Goal: Transaction & Acquisition: Purchase product/service

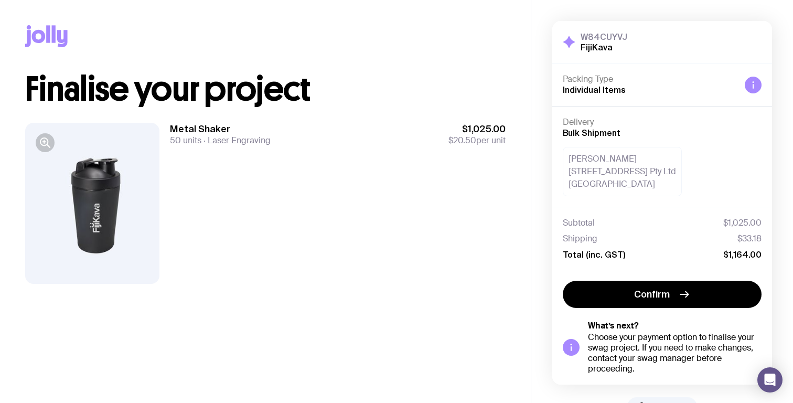
scroll to position [34, 0]
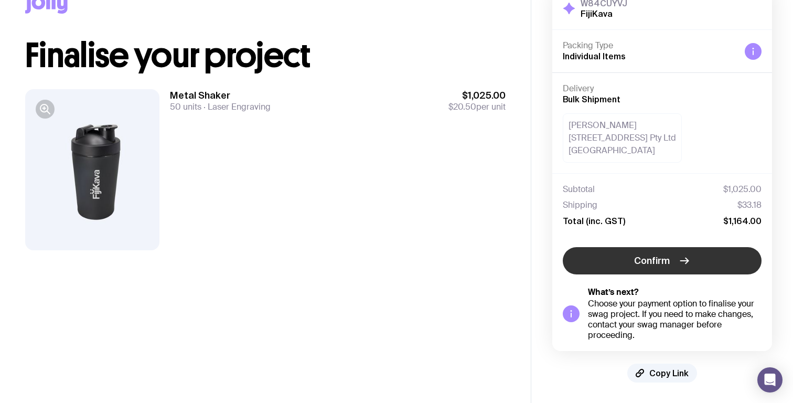
click at [671, 254] on button "Confirm" at bounding box center [662, 260] width 199 height 27
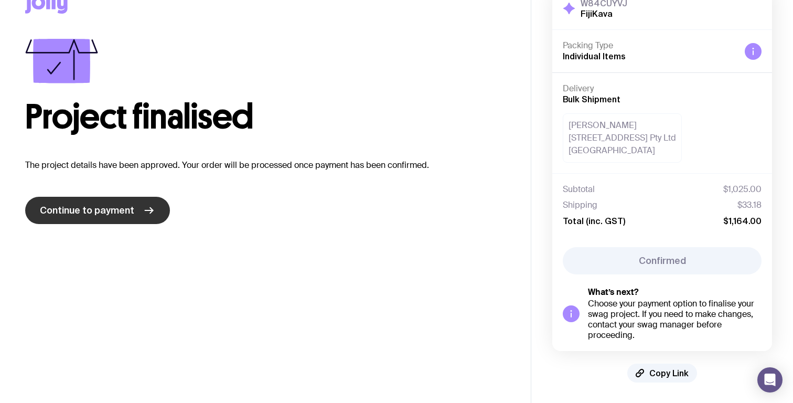
click at [127, 211] on span "Continue to payment" at bounding box center [87, 210] width 94 height 13
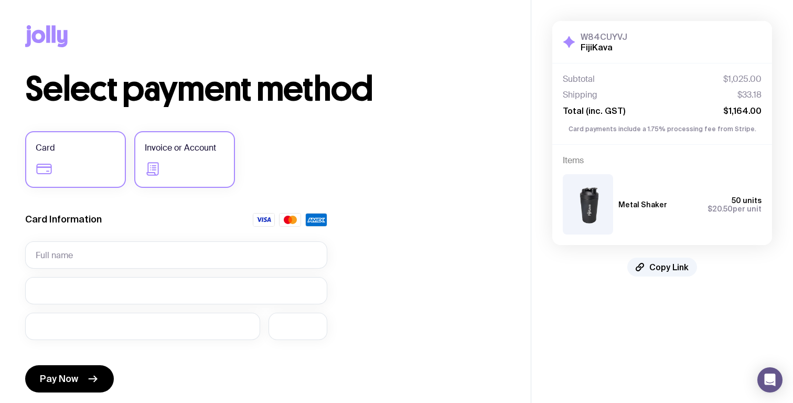
click at [178, 152] on span "Invoice or Account" at bounding box center [180, 148] width 71 height 13
click at [0, 0] on input "Invoice or Account" at bounding box center [0, 0] width 0 height 0
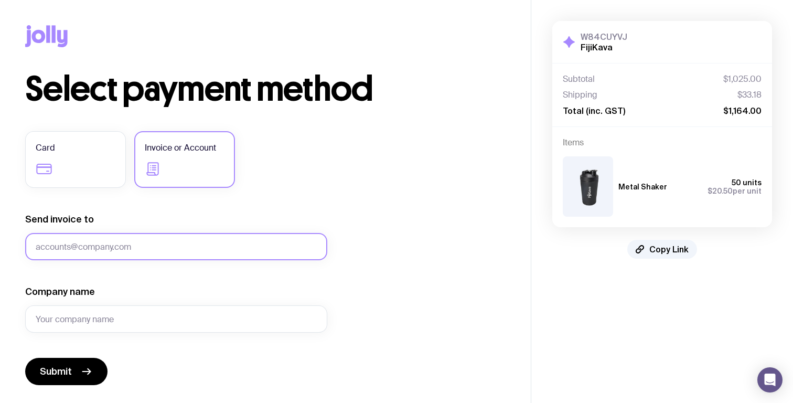
click at [171, 242] on input "Send invoice to" at bounding box center [176, 246] width 302 height 27
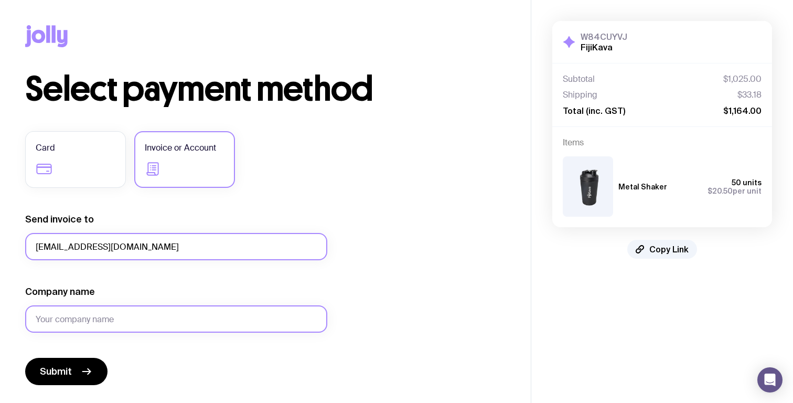
type input "accounts@thecalmerco.com"
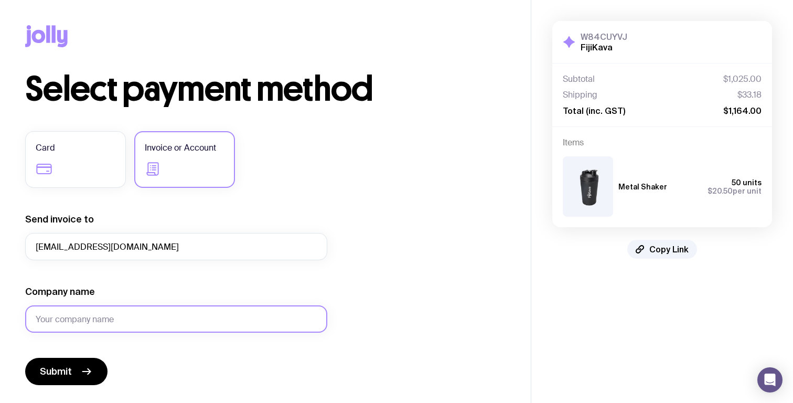
click at [180, 321] on input "Company name" at bounding box center [176, 318] width 302 height 27
type input "The Calmer Co"
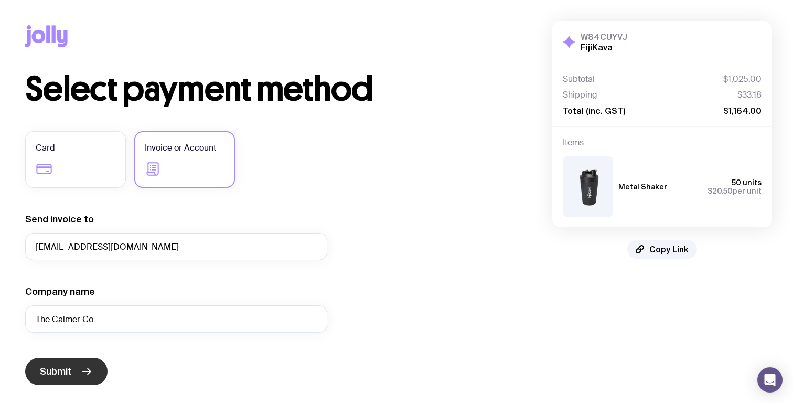
click at [78, 374] on button "Submit" at bounding box center [66, 371] width 82 height 27
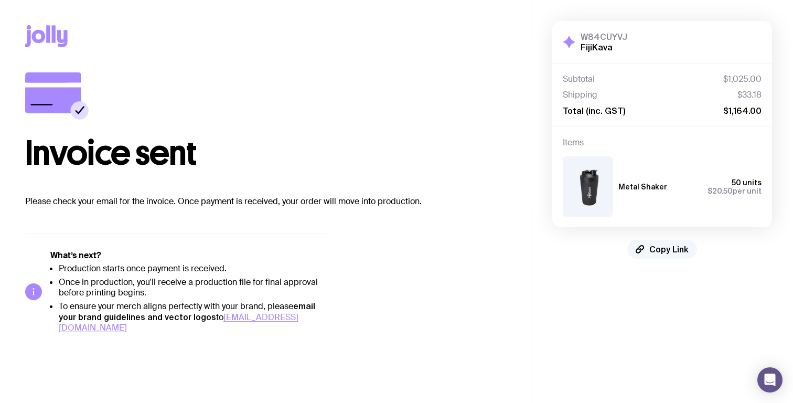
click at [668, 250] on span "Copy Link" at bounding box center [669, 249] width 39 height 10
